Goal: Use online tool/utility: Use online tool/utility

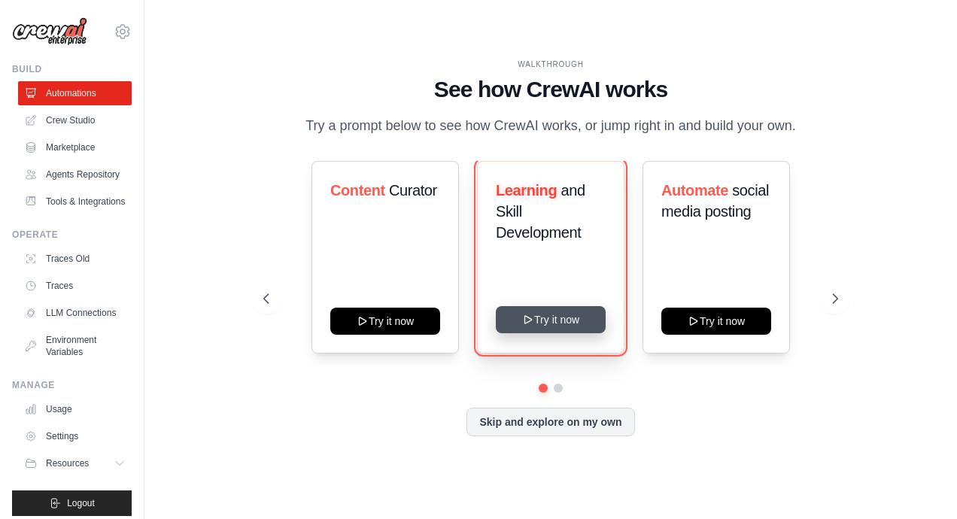
click at [559, 319] on button "Try it now" at bounding box center [551, 319] width 110 height 27
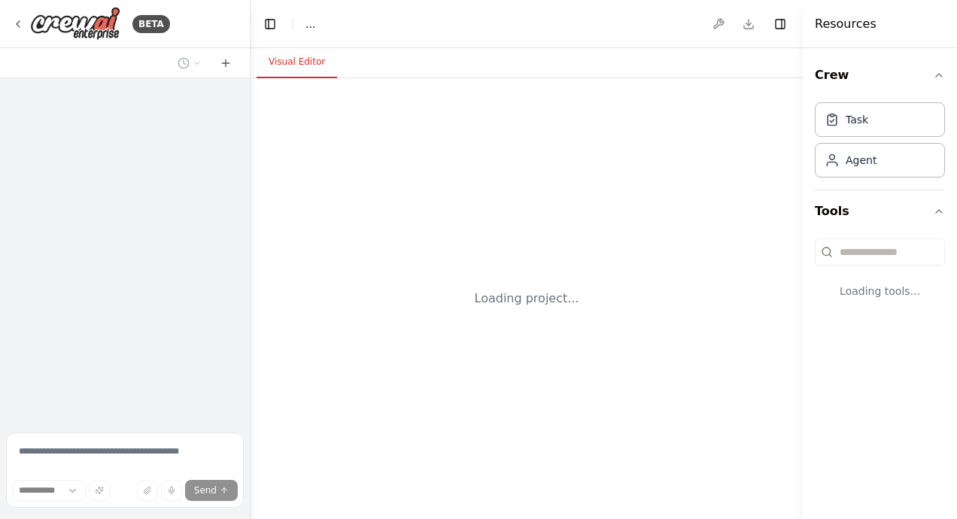
select select "****"
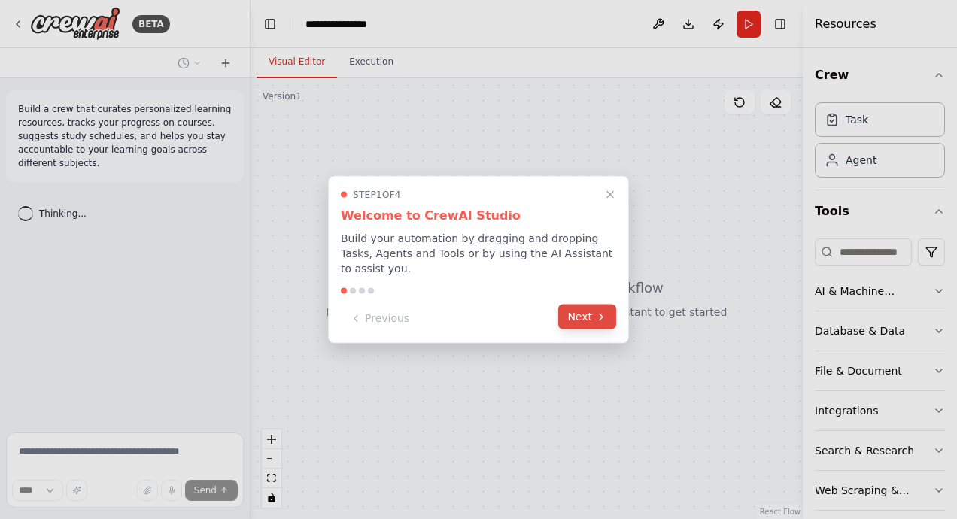
click at [579, 307] on button "Next" at bounding box center [587, 317] width 58 height 25
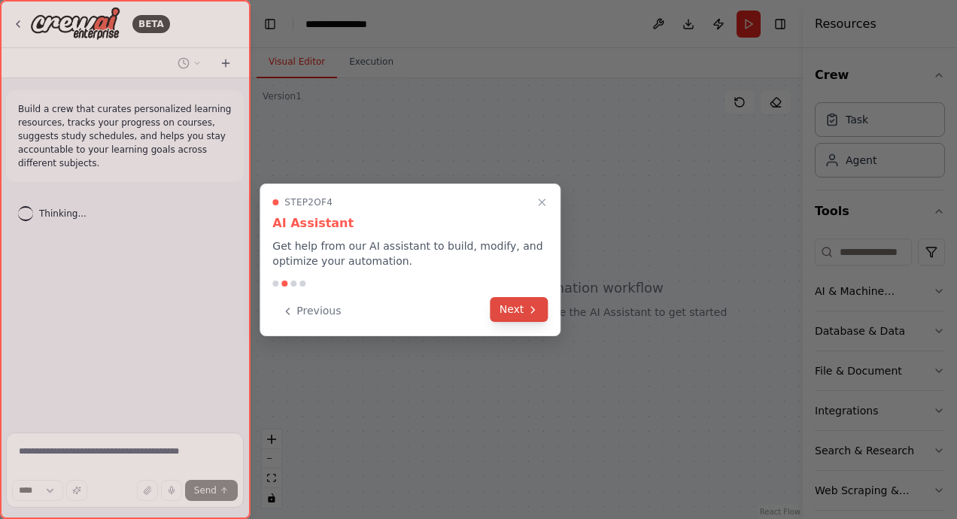
click at [528, 314] on icon at bounding box center [532, 310] width 12 height 12
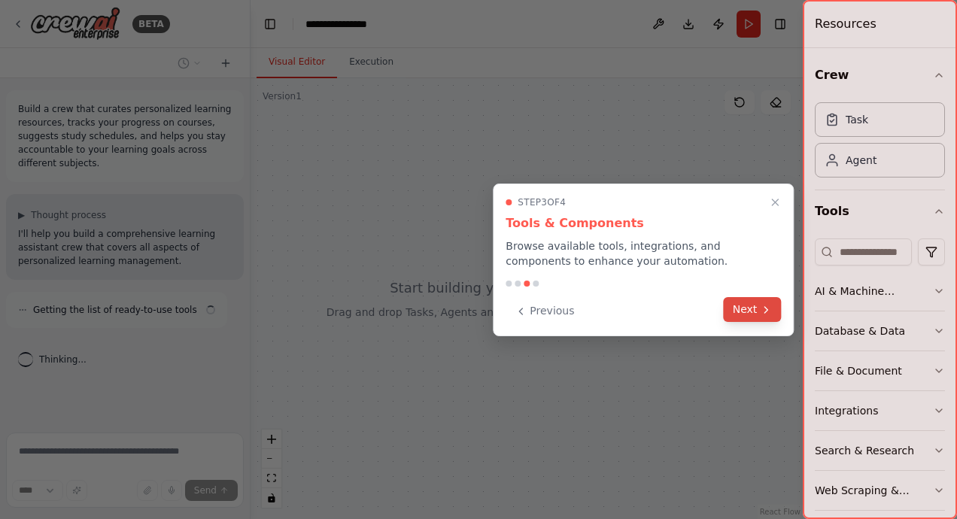
click at [757, 311] on button "Next" at bounding box center [752, 309] width 58 height 25
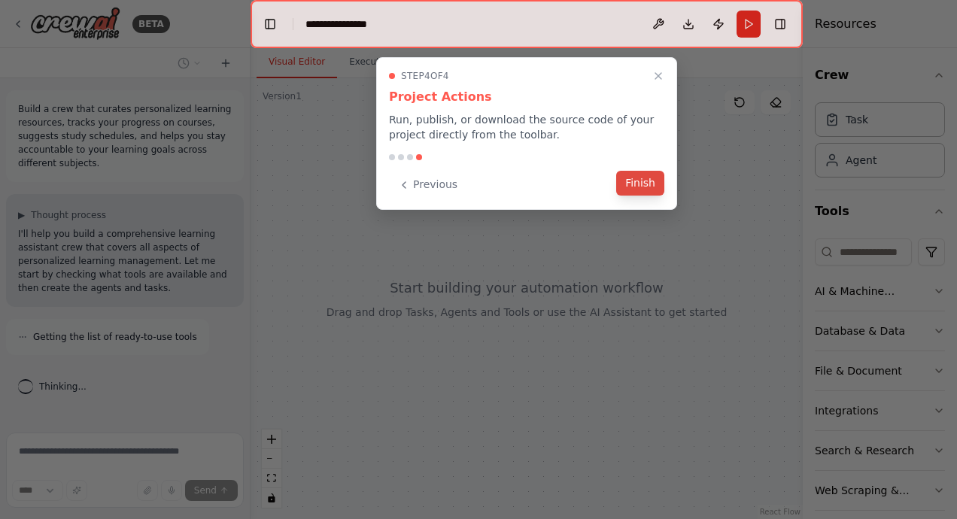
click at [632, 185] on button "Finish" at bounding box center [640, 183] width 48 height 25
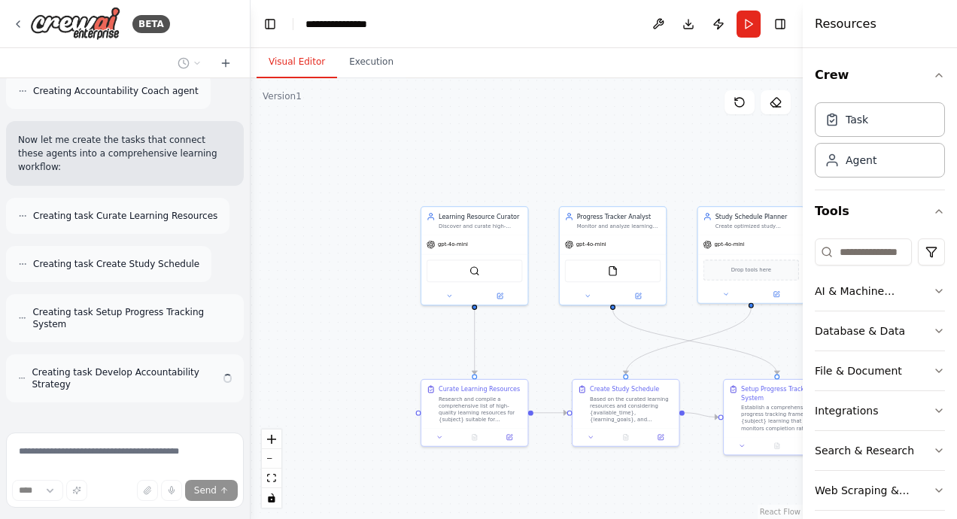
scroll to position [649, 0]
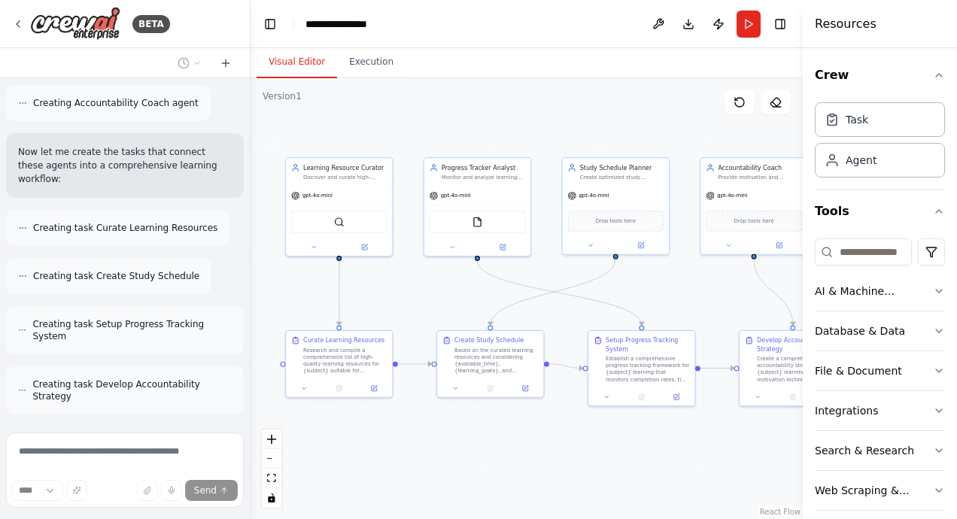
drag, startPoint x: 630, startPoint y: 177, endPoint x: 484, endPoint y: 126, distance: 154.9
click at [481, 125] on div ".deletable-edge-delete-btn { width: 20px; height: 20px; border: 0px solid #ffff…" at bounding box center [526, 298] width 552 height 441
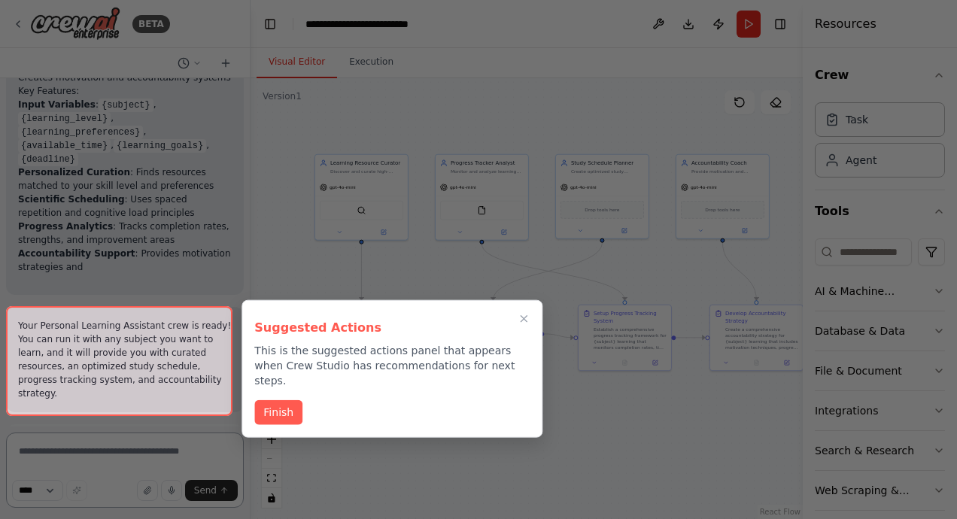
scroll to position [1558, 0]
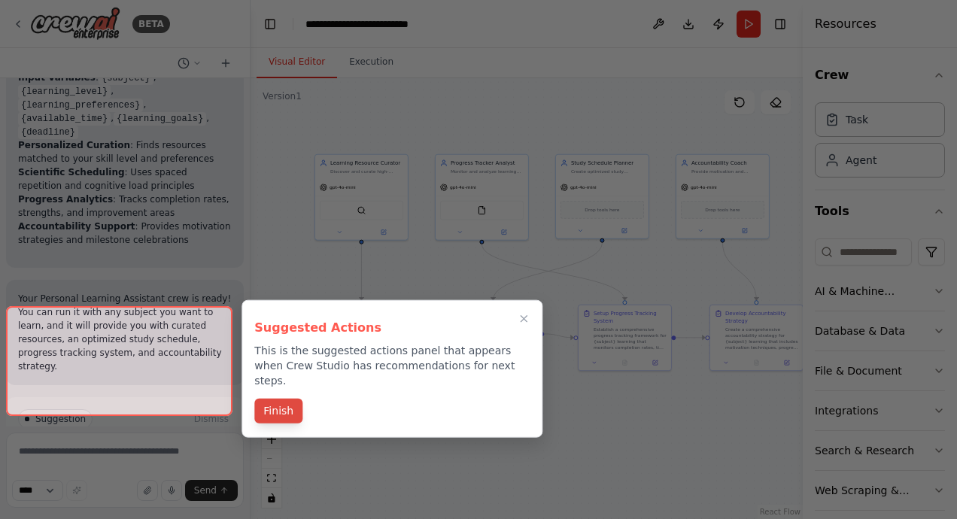
click at [290, 399] on button "Finish" at bounding box center [278, 411] width 48 height 25
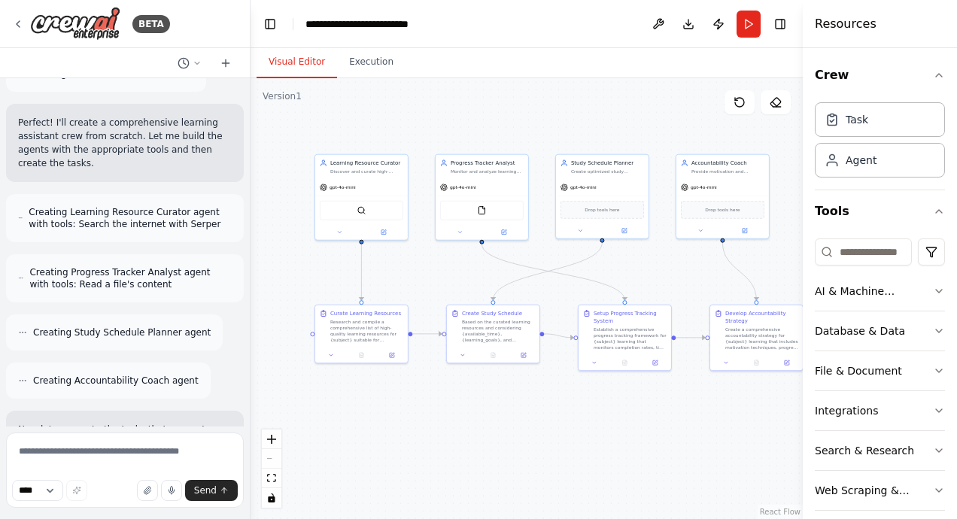
scroll to position [376, 0]
